Goal: Information Seeking & Learning: Learn about a topic

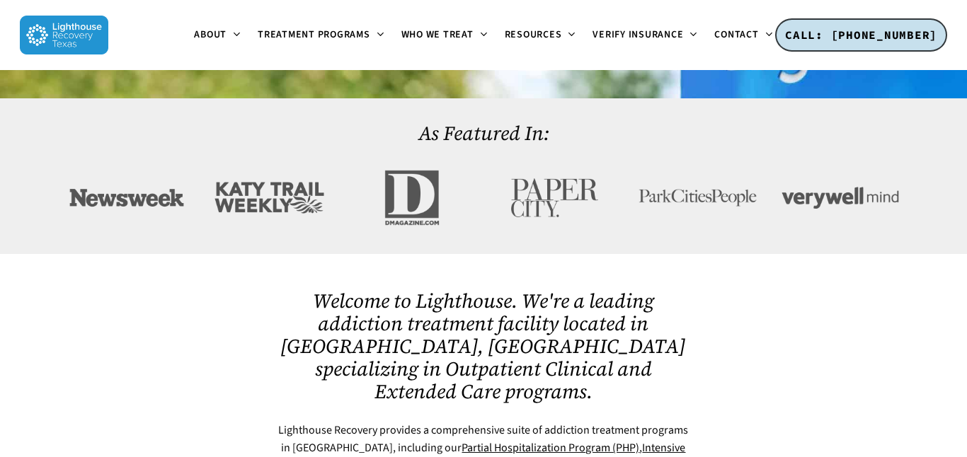
scroll to position [481, 0]
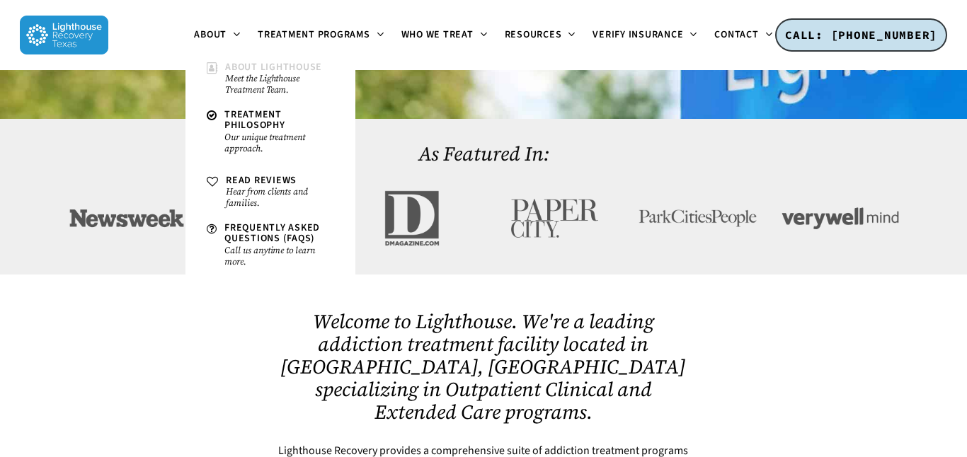
click at [234, 62] on span "About Lighthouse" at bounding box center [273, 67] width 97 height 14
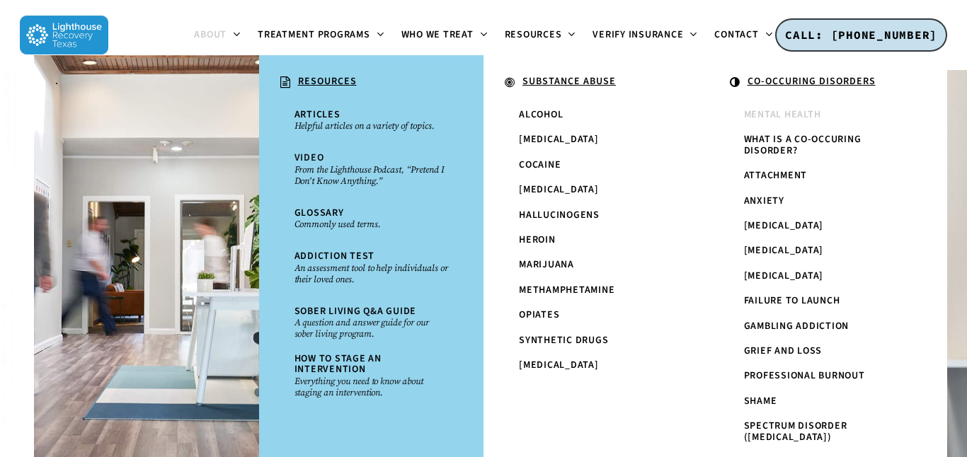
click at [767, 117] on span "Mental Health" at bounding box center [782, 115] width 77 height 14
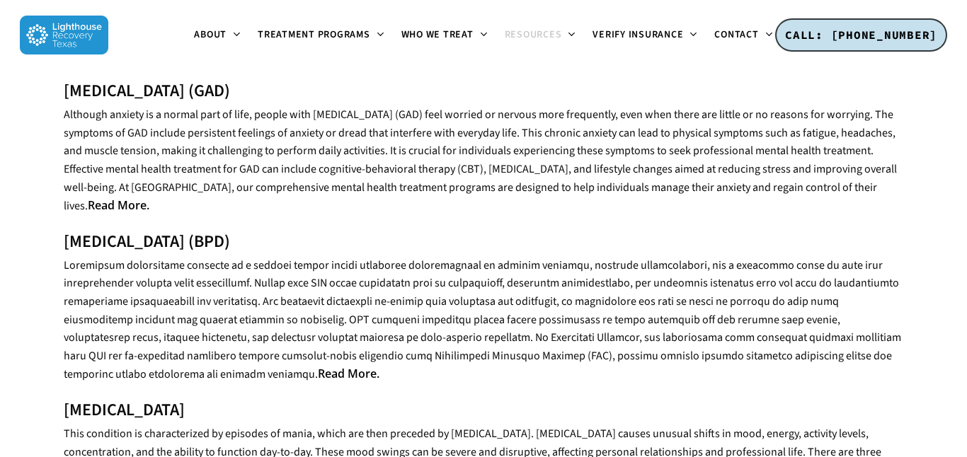
scroll to position [764, 0]
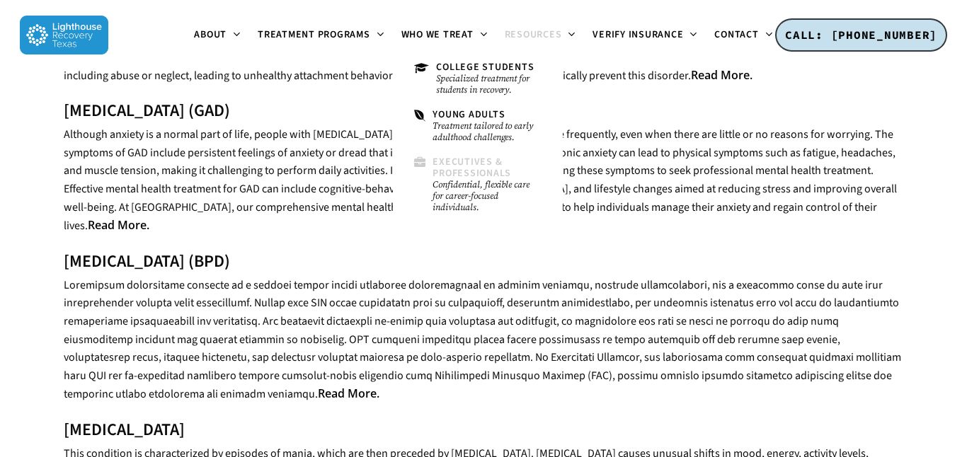
click at [466, 172] on span "Executives & Professionals" at bounding box center [471, 167] width 79 height 25
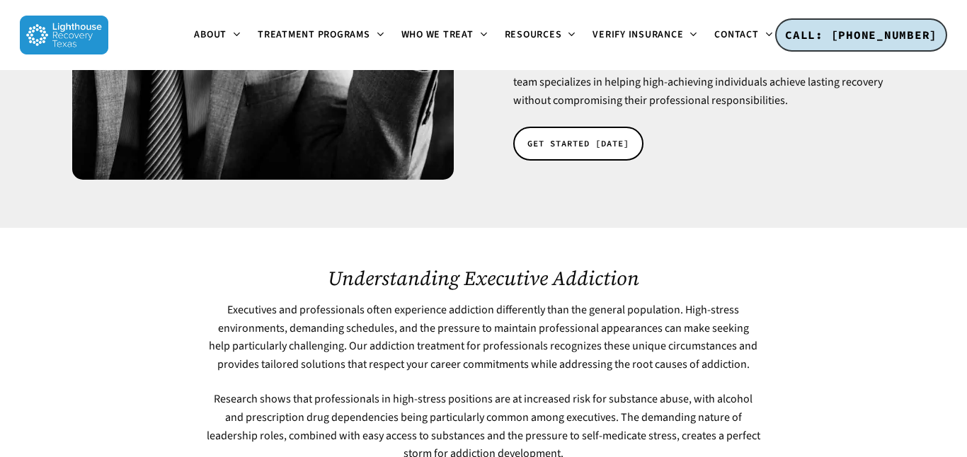
scroll to position [163, 0]
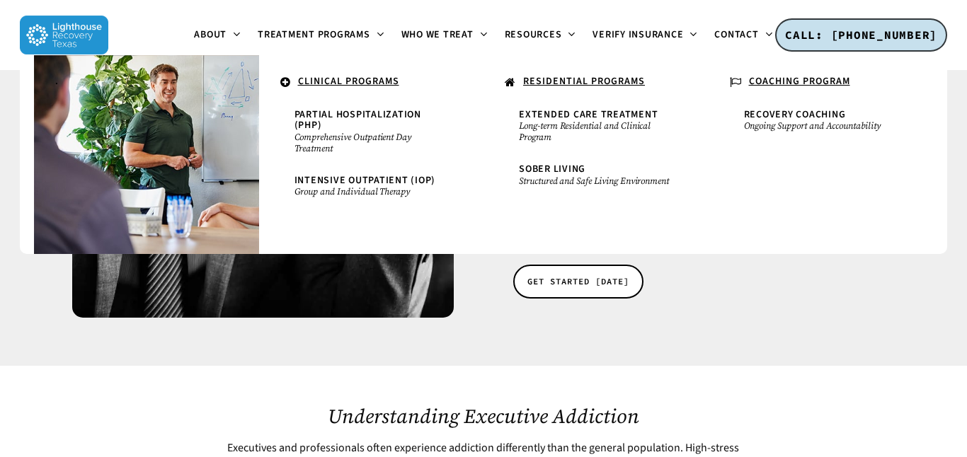
click at [562, 88] on u "RESIDENTIAL PROGRAMS" at bounding box center [584, 81] width 122 height 14
click at [559, 128] on small "Long-term Residential and Clinical Program" at bounding box center [596, 131] width 154 height 23
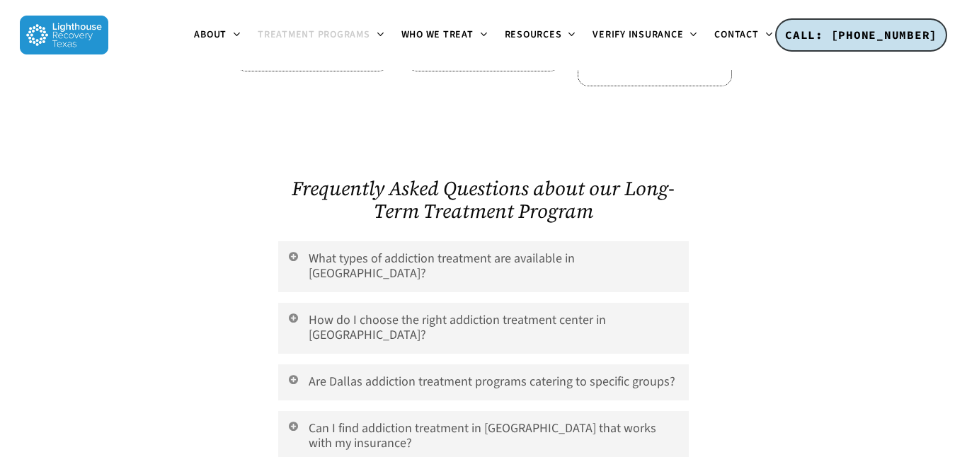
scroll to position [4981, 0]
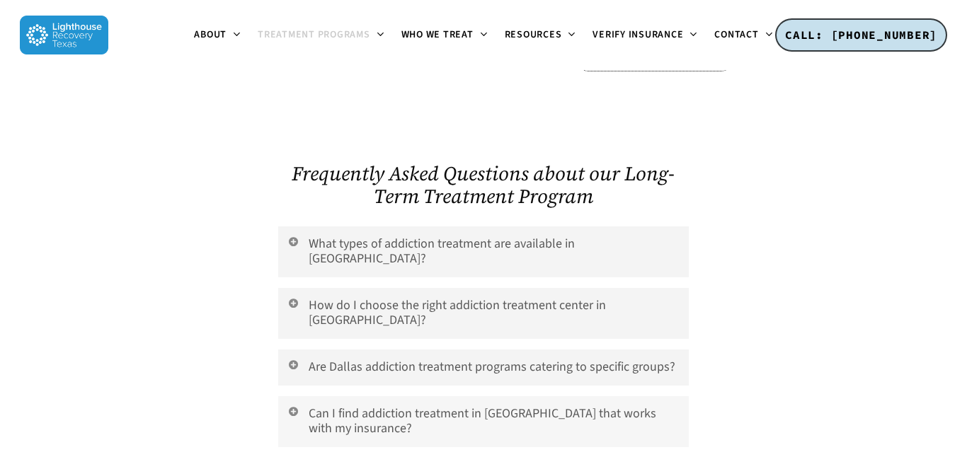
click at [484, 396] on link "Can I find addiction treatment in [GEOGRAPHIC_DATA] that works with my insuranc…" at bounding box center [483, 421] width 411 height 51
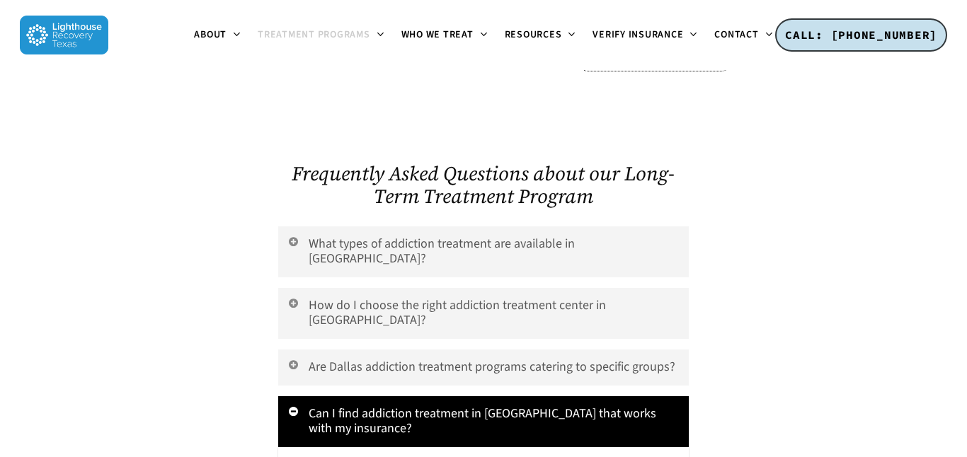
click at [484, 396] on link "Can I find addiction treatment in [GEOGRAPHIC_DATA] that works with my insuranc…" at bounding box center [483, 421] width 411 height 51
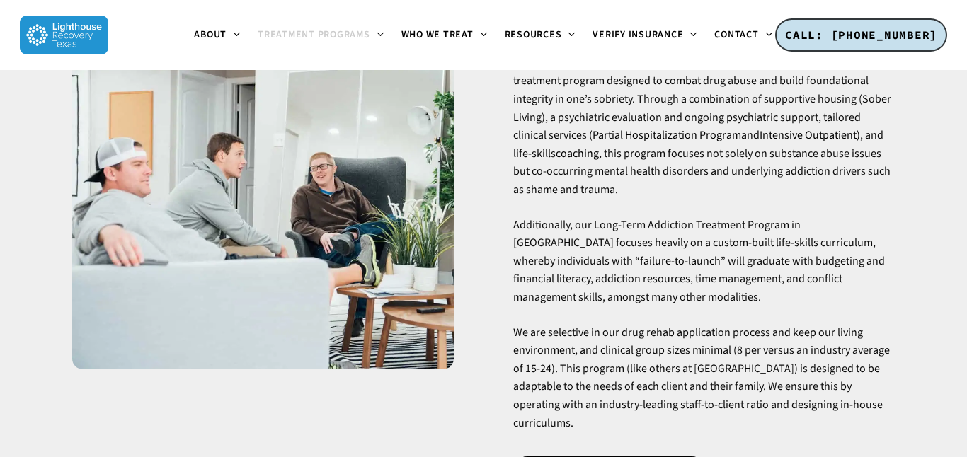
scroll to position [0, 0]
